Goal: Task Accomplishment & Management: Use online tool/utility

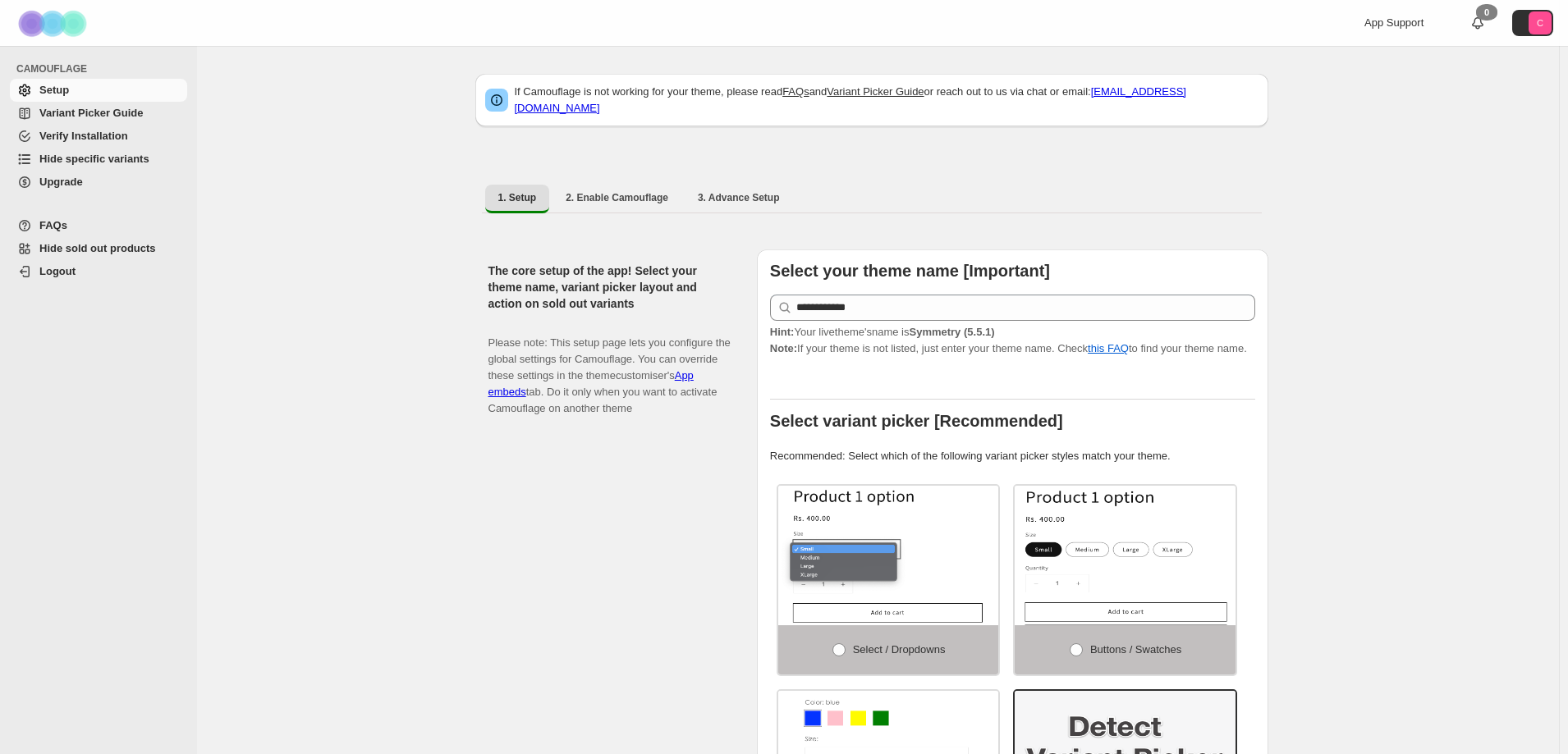
click at [91, 153] on span "Hide specific variants" at bounding box center [95, 158] width 110 height 12
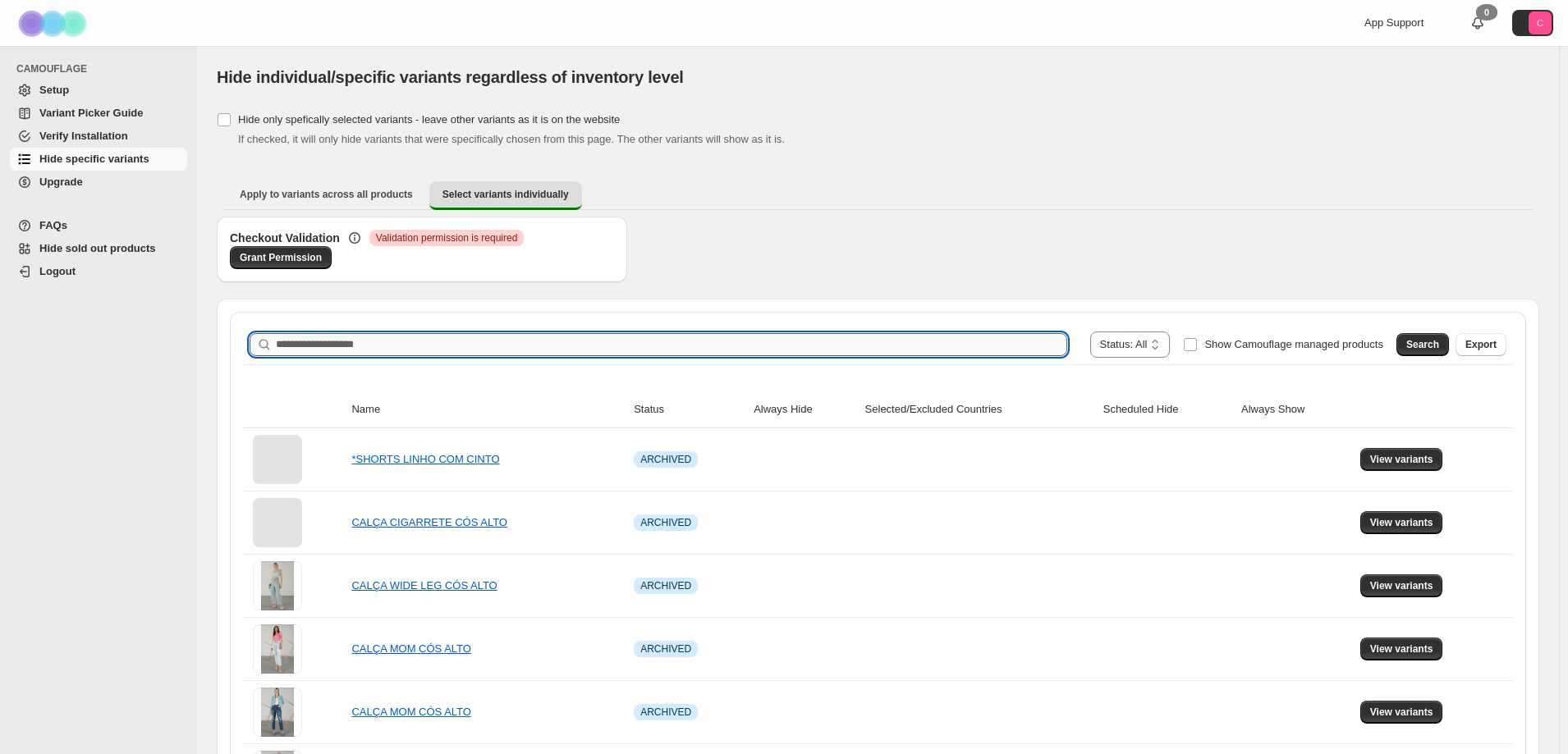
click at [282, 342] on input "Search product name" at bounding box center [671, 345] width 791 height 23
paste input "**********"
type input "**********"
click at [1463, 338] on div "Search Export" at bounding box center [1448, 342] width 117 height 33
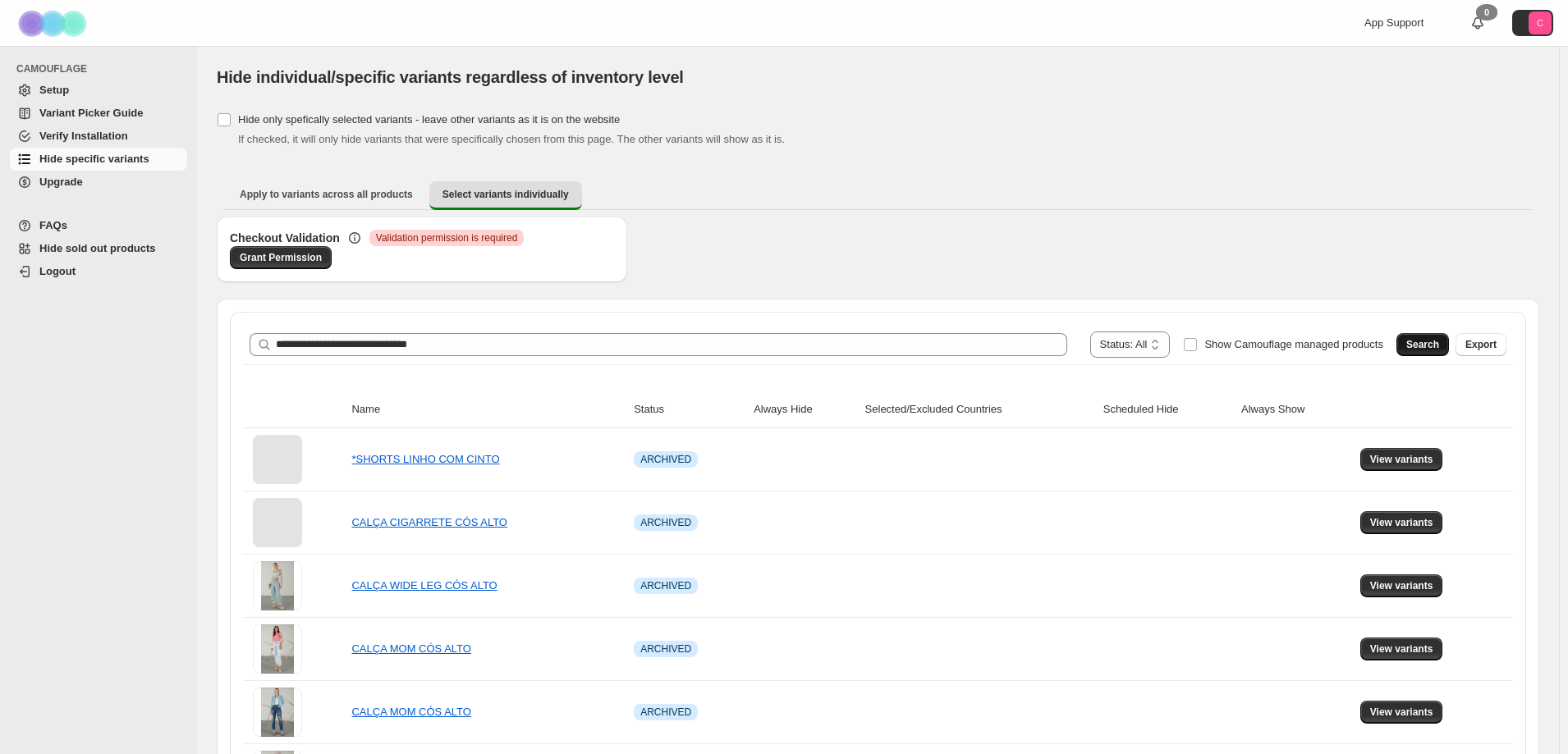
click at [1426, 341] on span "Search" at bounding box center [1422, 345] width 33 height 13
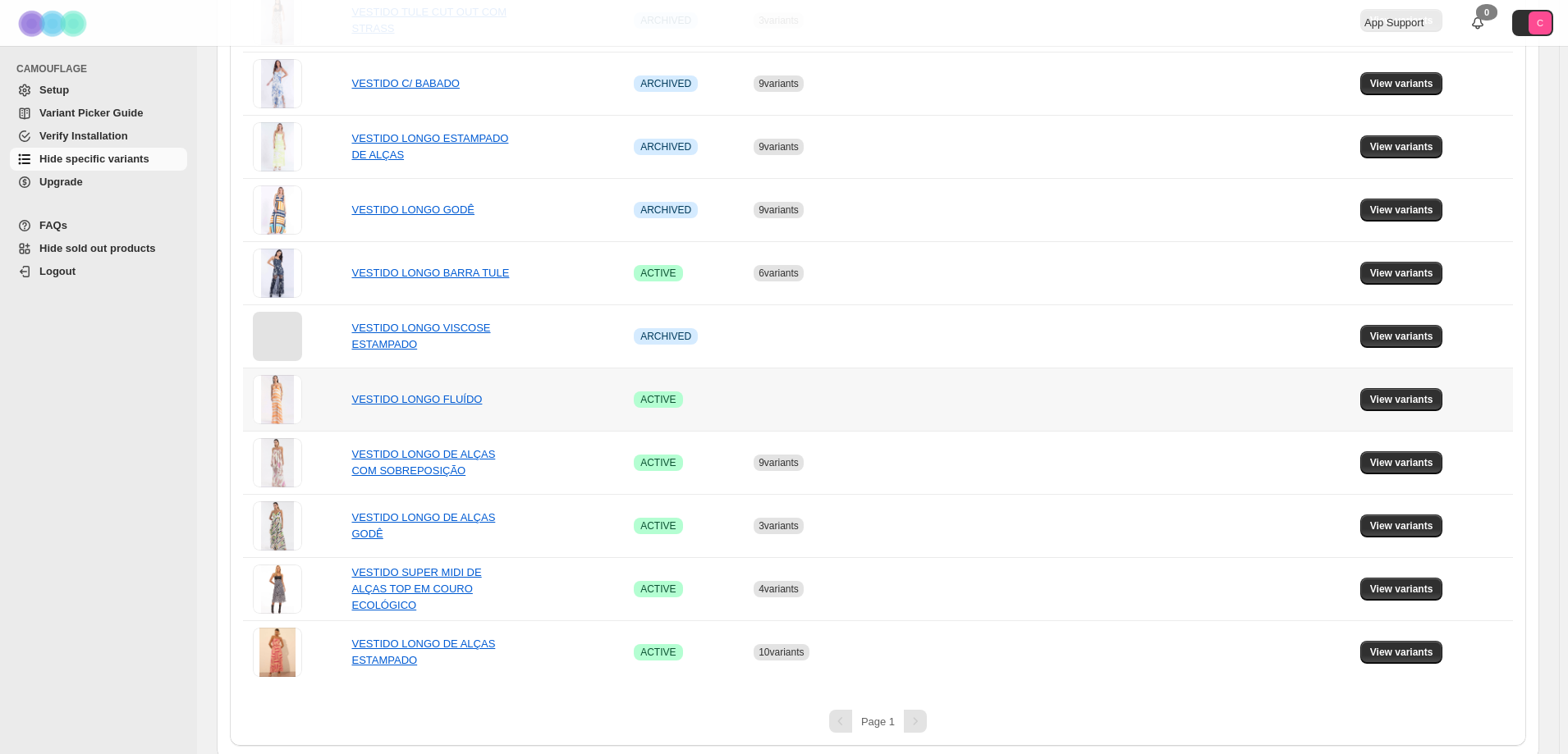
scroll to position [633, 0]
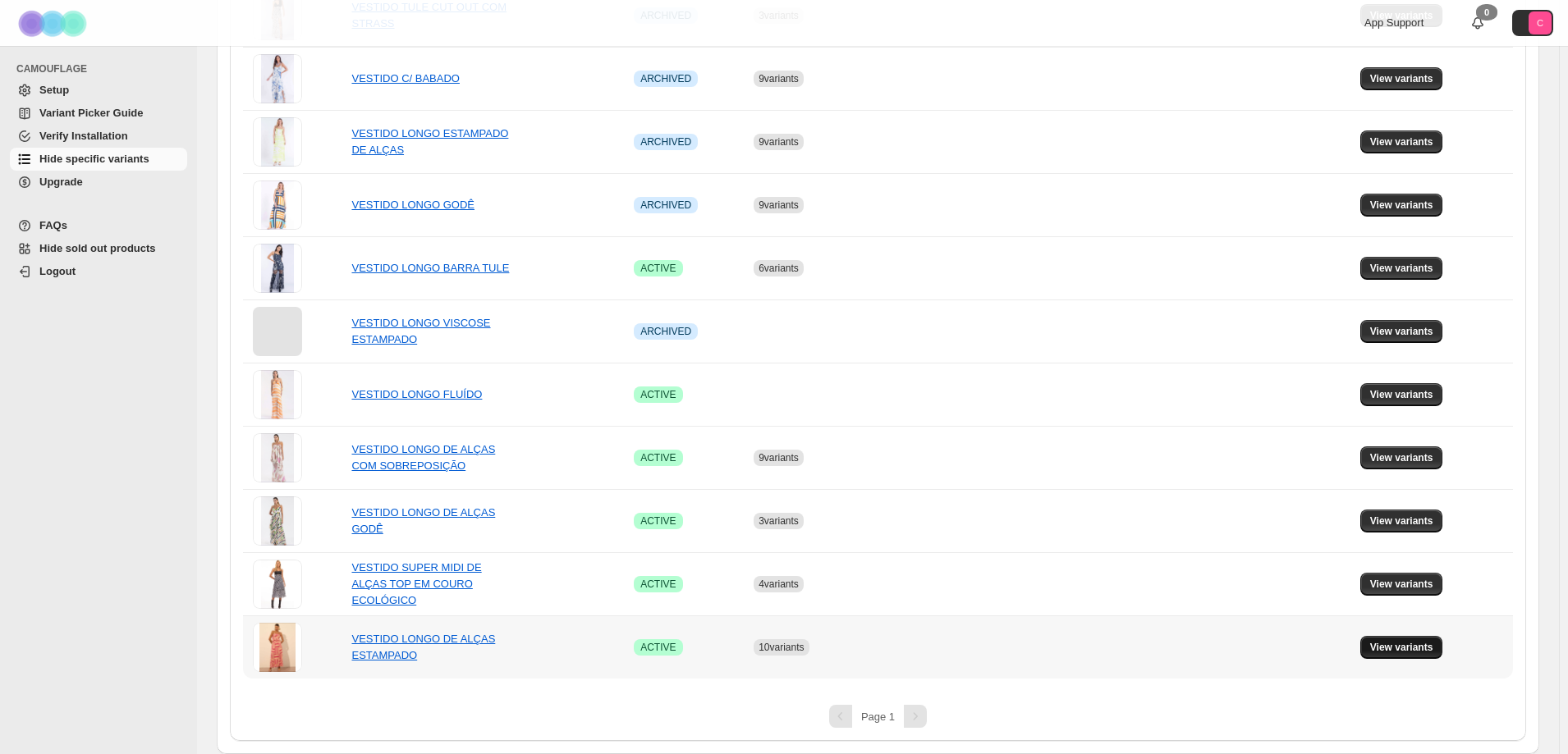
click at [1421, 647] on span "View variants" at bounding box center [1401, 647] width 63 height 13
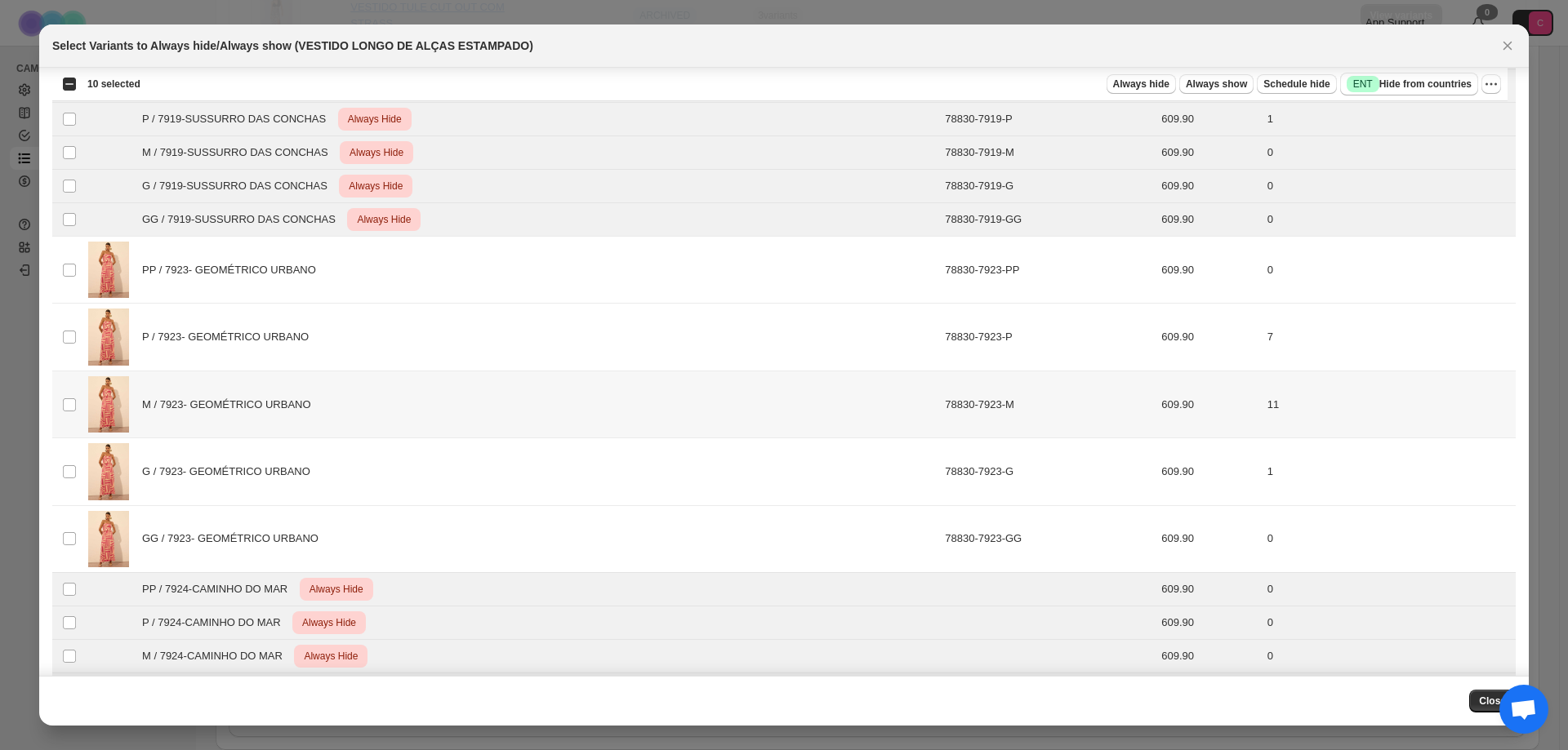
scroll to position [0, 0]
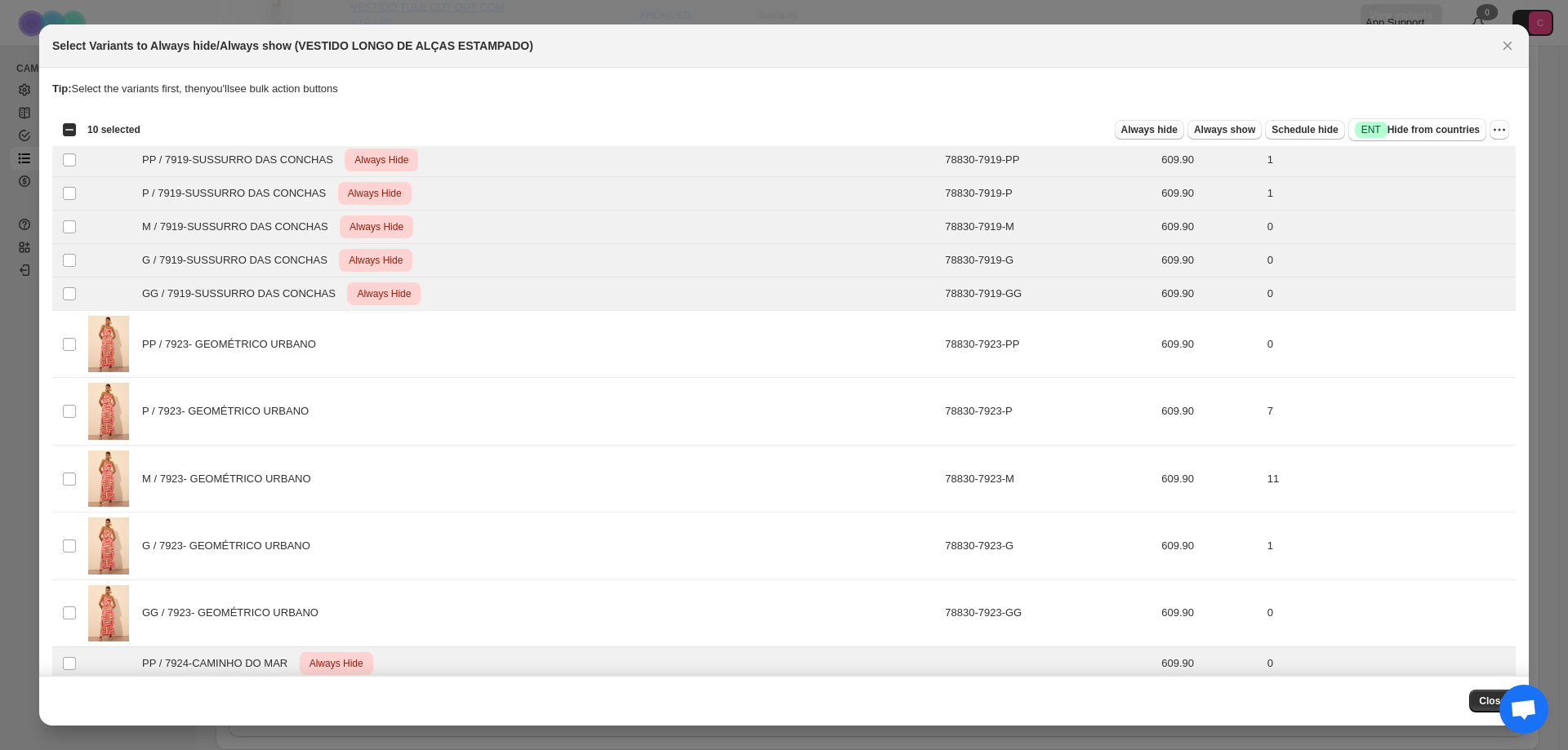
click at [1136, 129] on span "Always hide" at bounding box center [1149, 129] width 57 height 13
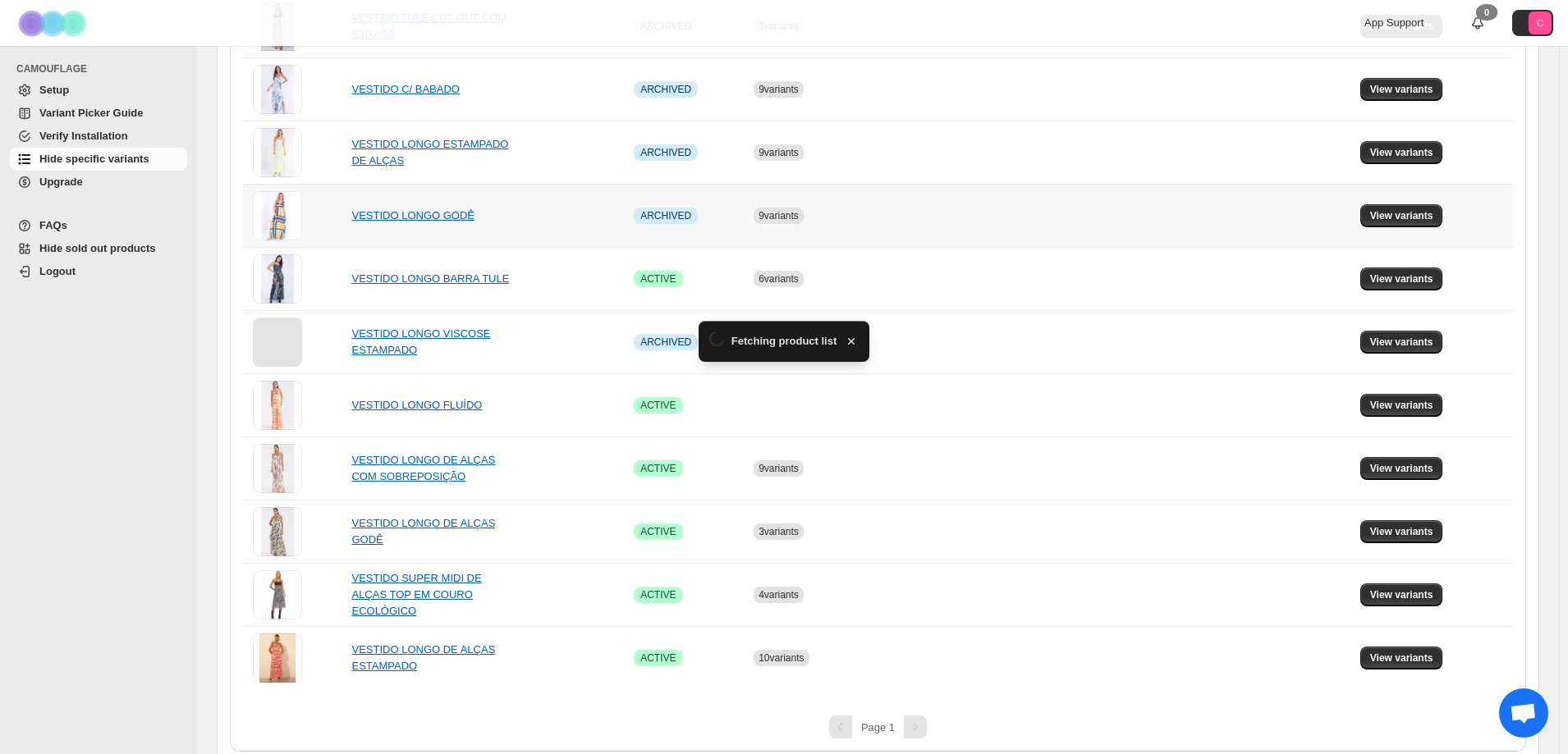
scroll to position [633, 0]
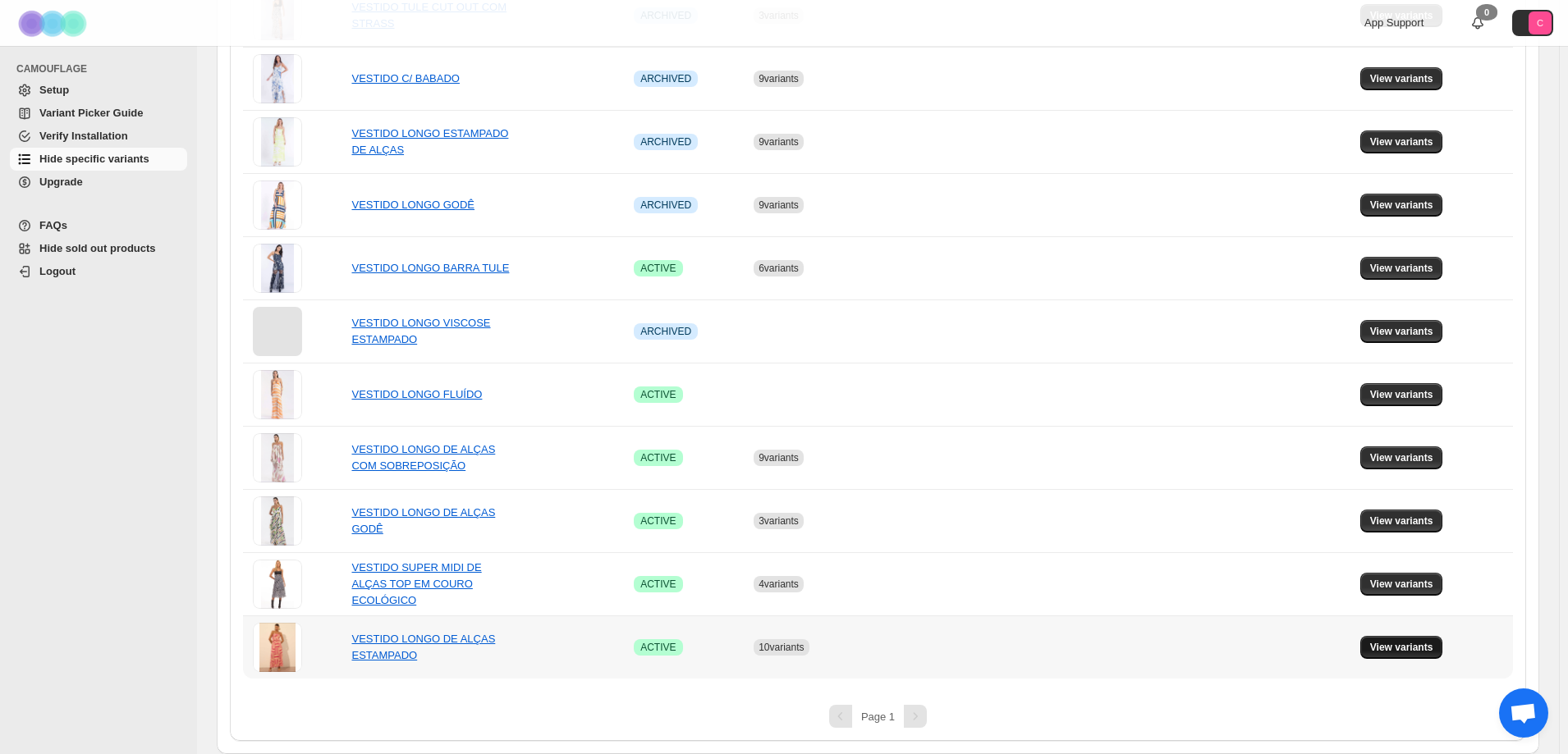
click at [1388, 644] on span "View variants" at bounding box center [1401, 647] width 63 height 13
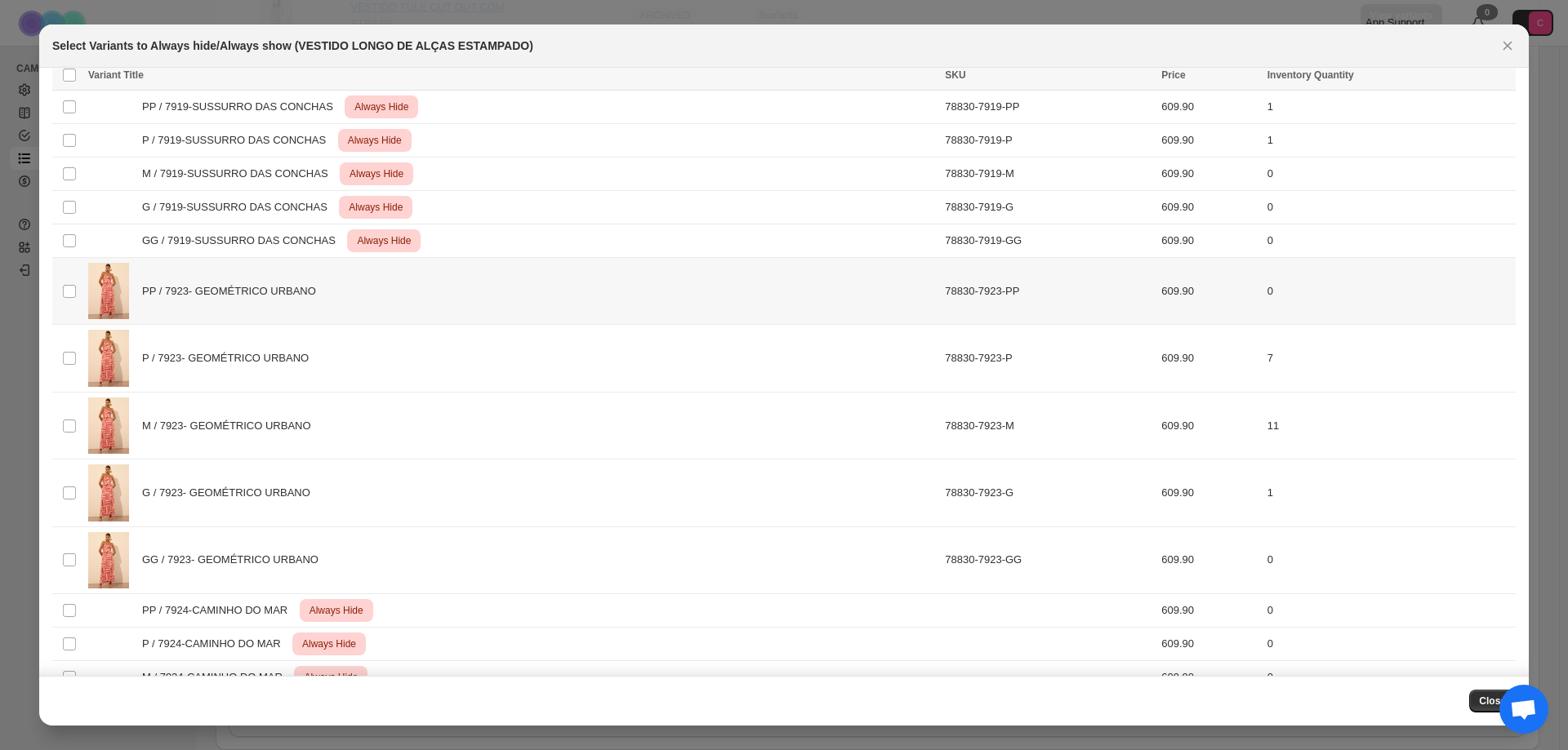
scroll to position [0, 0]
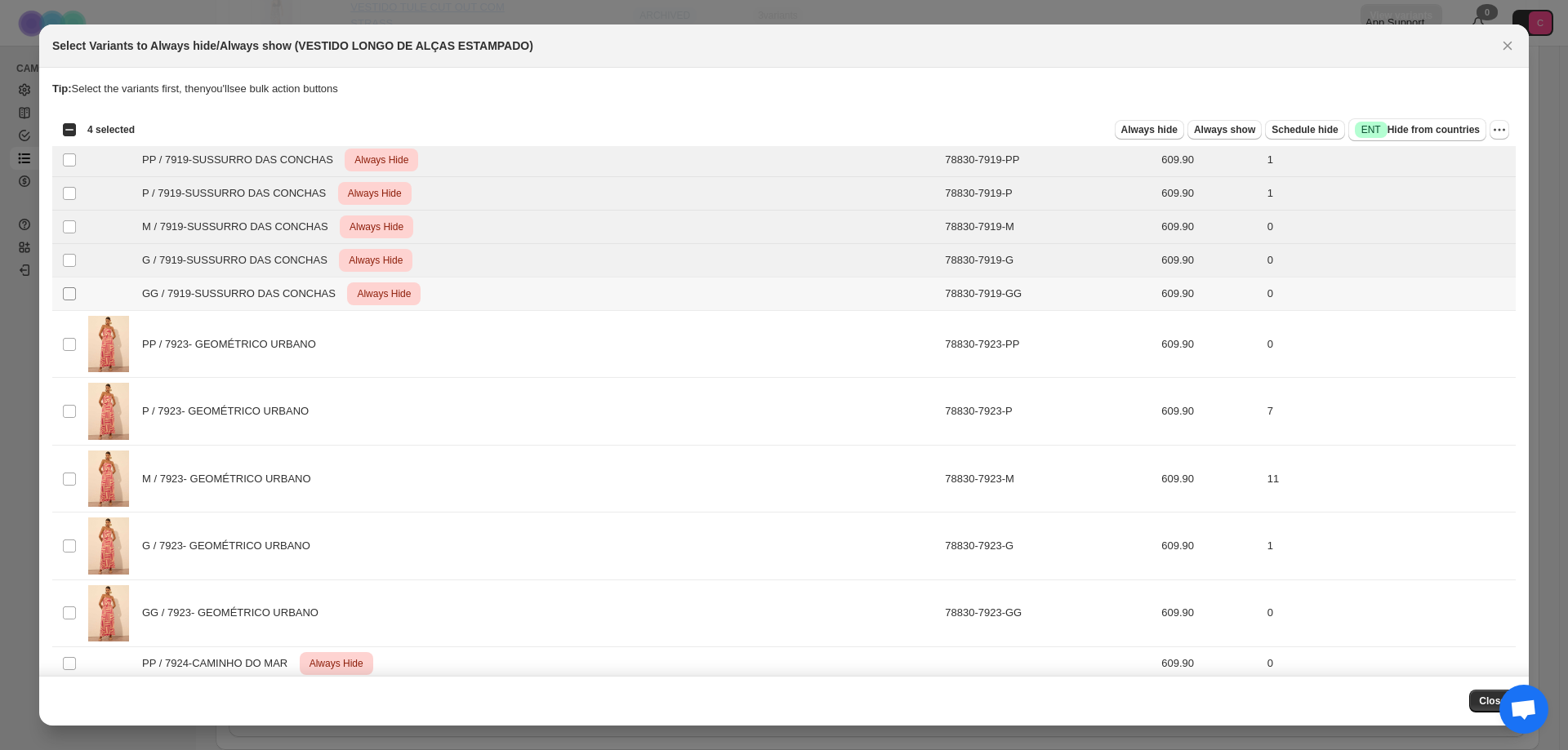
click at [76, 296] on span ":r17:" at bounding box center [70, 294] width 15 height 15
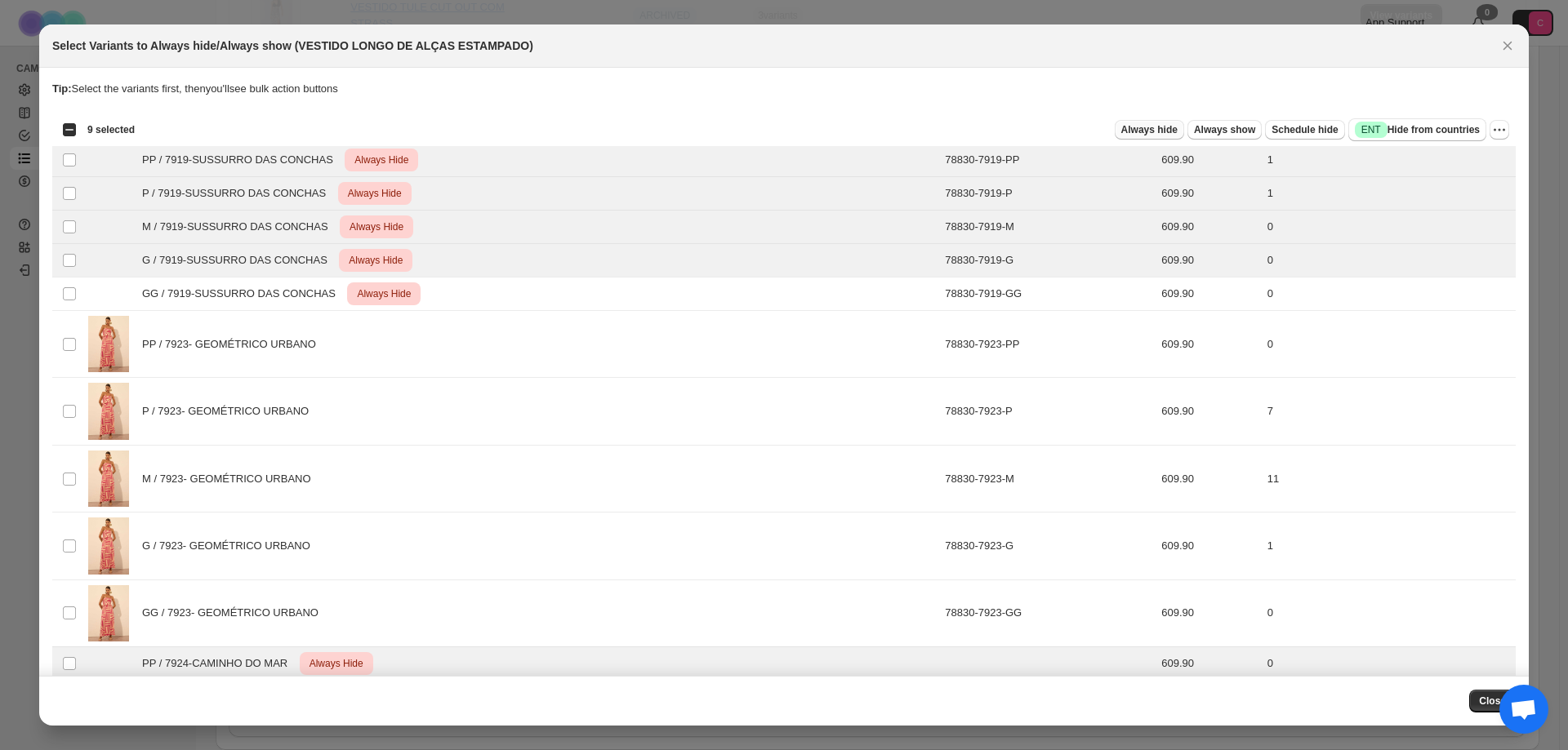
click at [1167, 129] on span "Always hide" at bounding box center [1149, 129] width 57 height 13
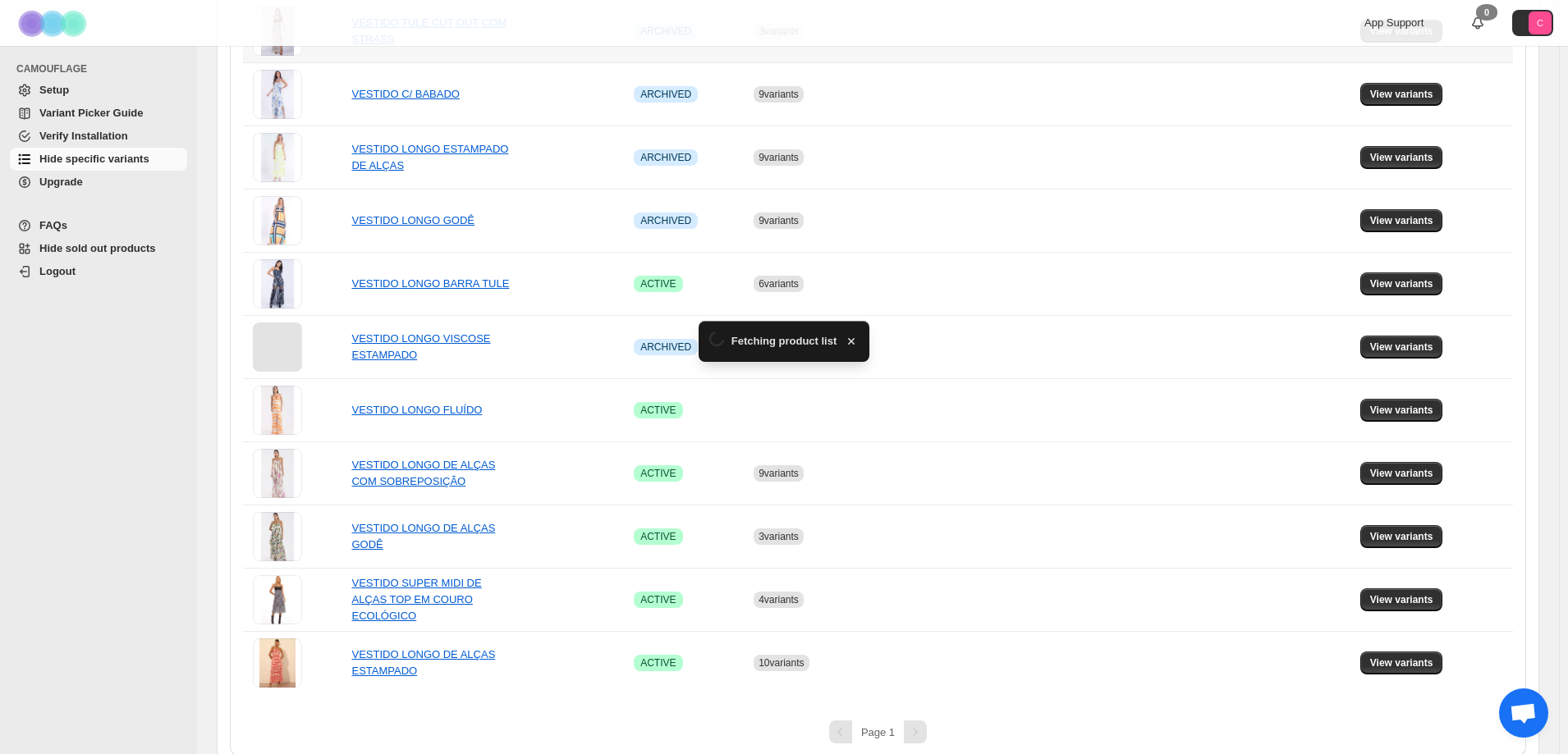
scroll to position [633, 0]
